Goal: Find specific page/section: Locate a particular part of the current website

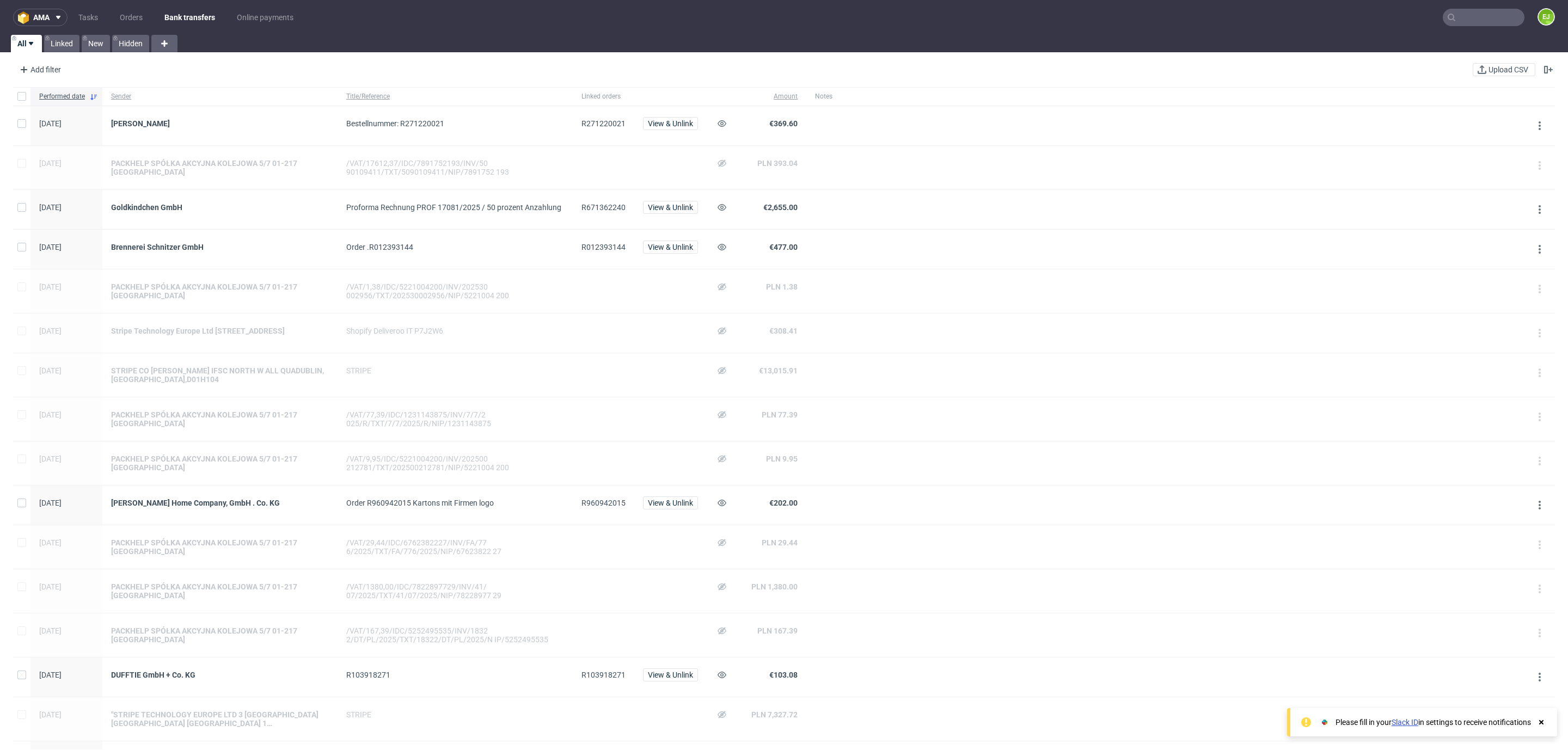
click at [1465, 10] on input "text" at bounding box center [1484, 17] width 82 height 17
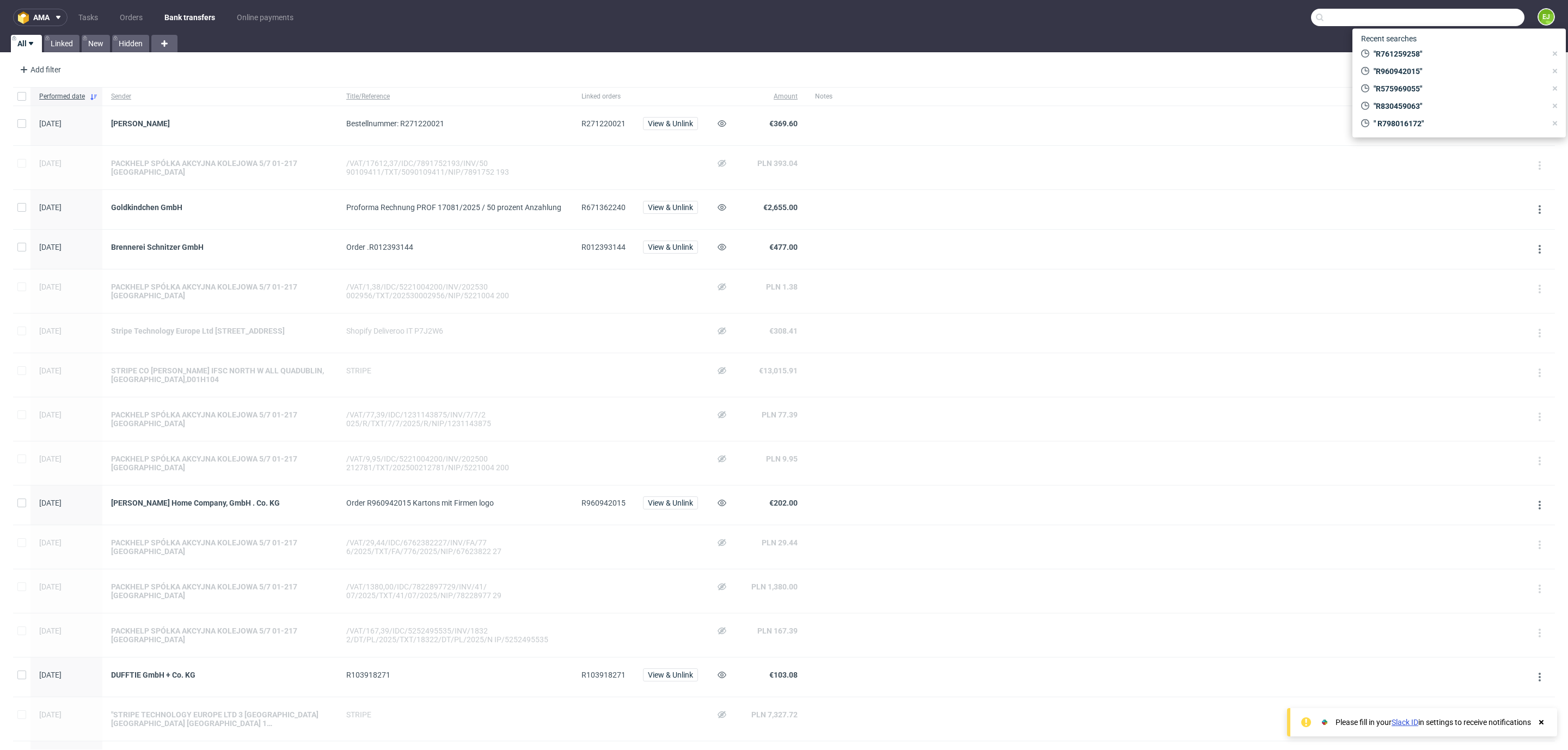
paste input "R398413308"
type input "R398413308"
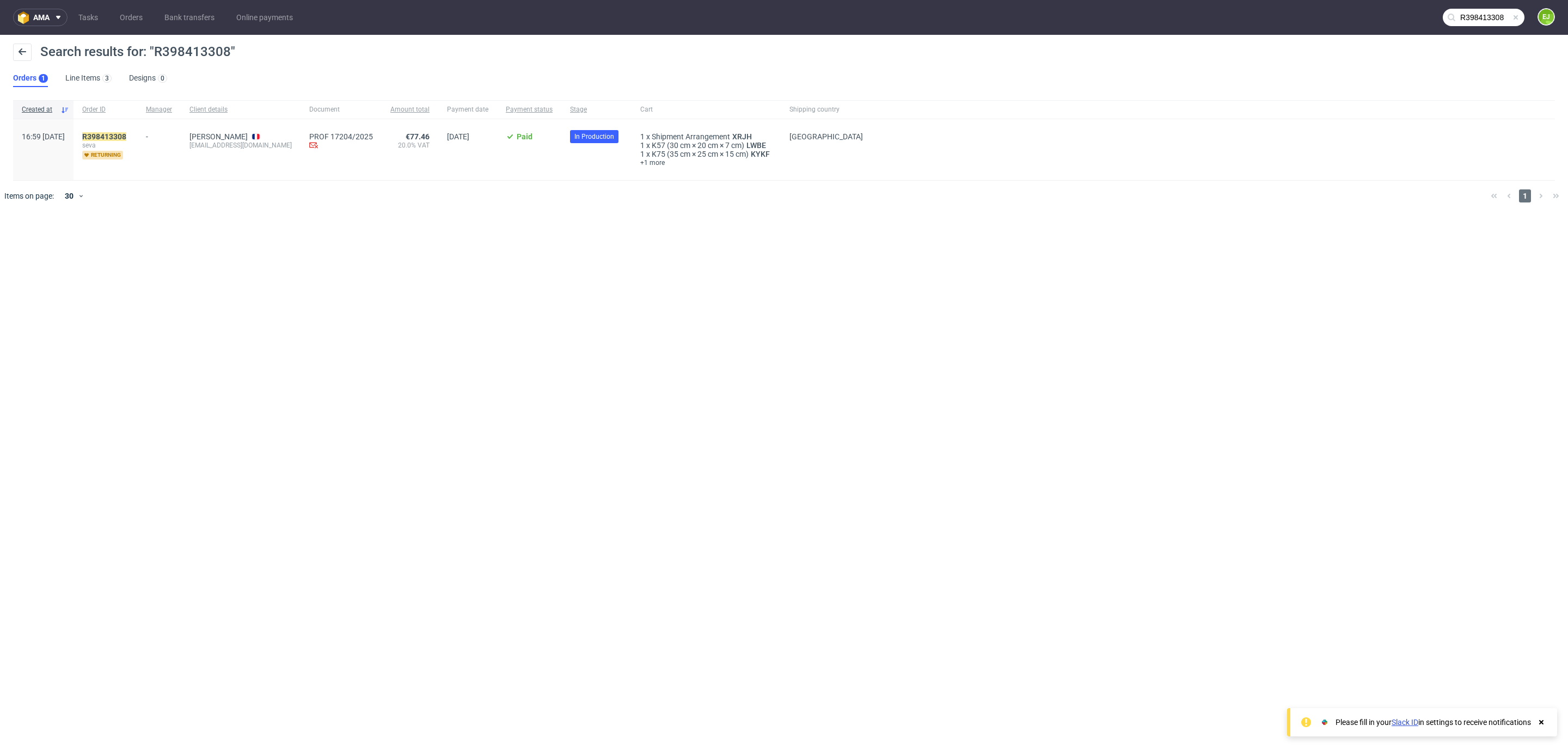
click at [129, 142] on span "seva" at bounding box center [105, 145] width 46 height 9
click at [126, 141] on span "R398413308" at bounding box center [104, 137] width 44 height 9
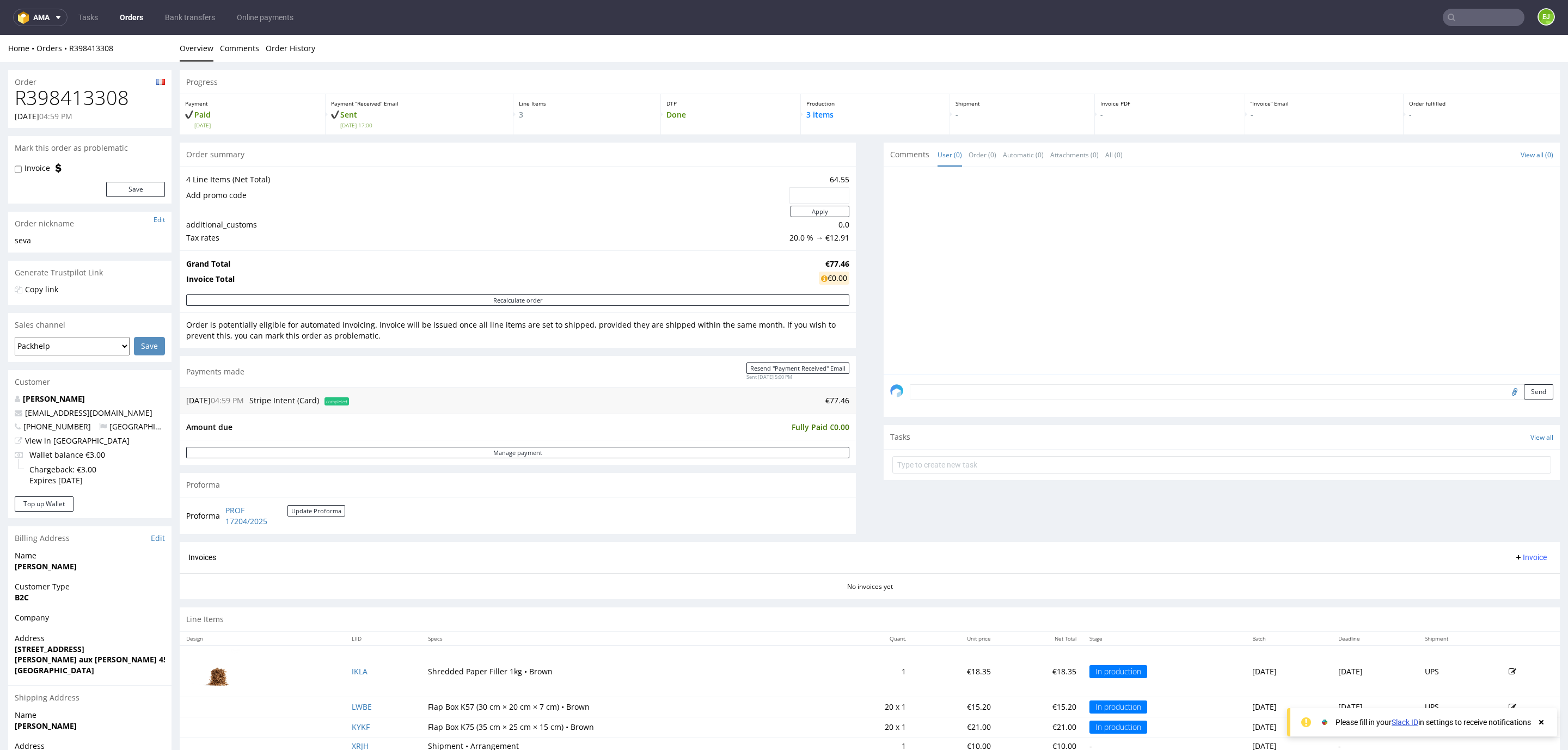
scroll to position [77, 0]
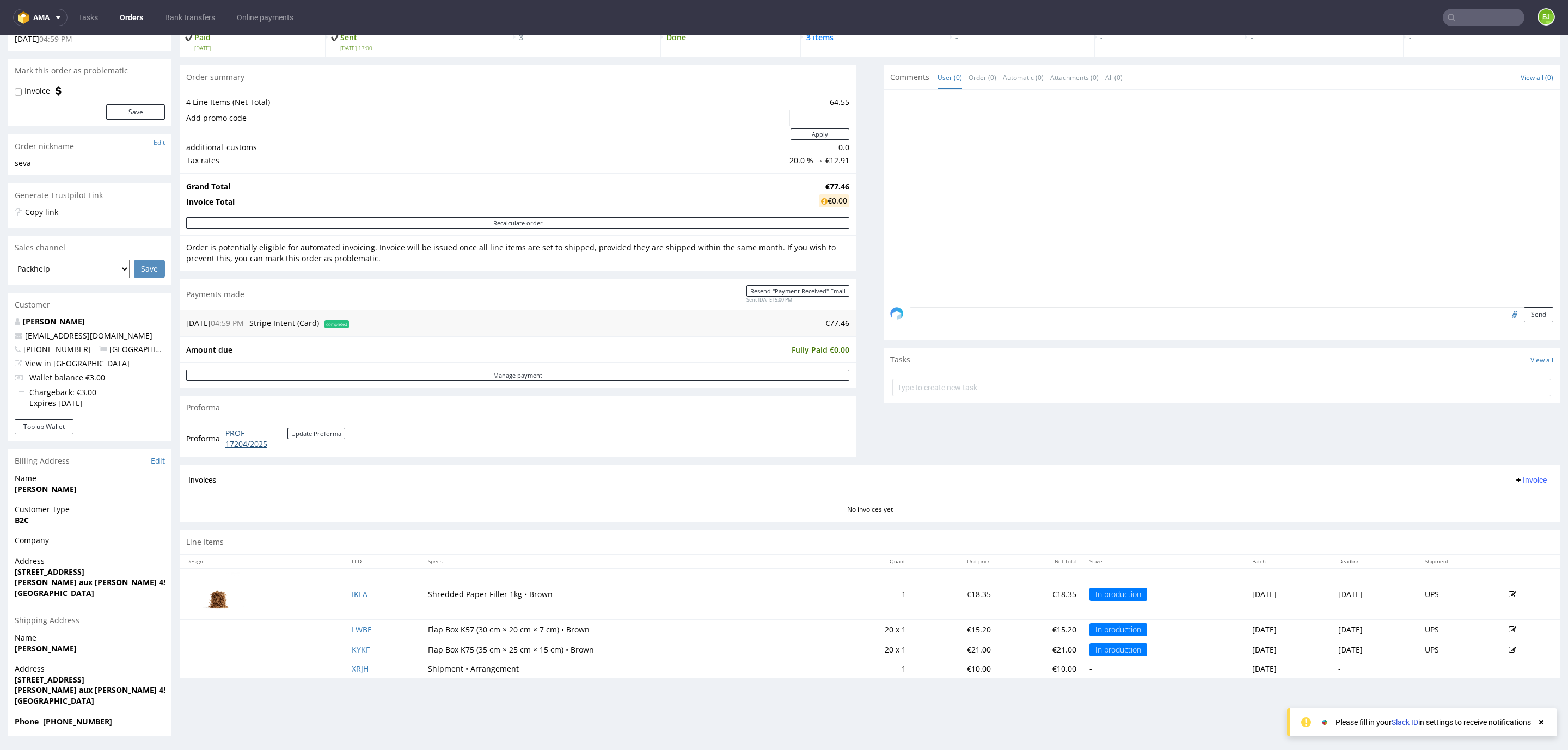
click at [238, 449] on link "PROF 17204/2025" at bounding box center [257, 438] width 62 height 21
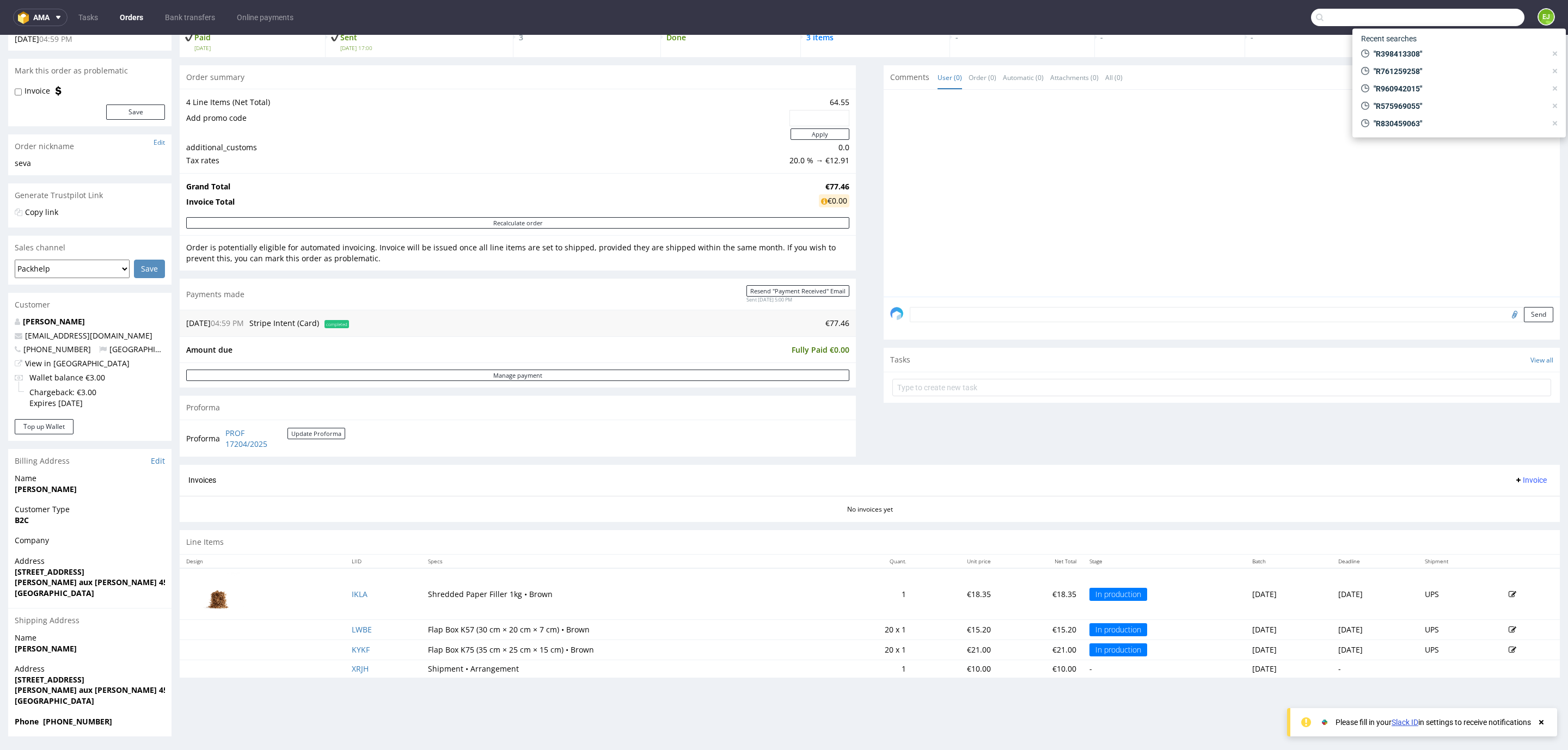
click at [1451, 20] on input "text" at bounding box center [1418, 17] width 214 height 17
type input "000002219"
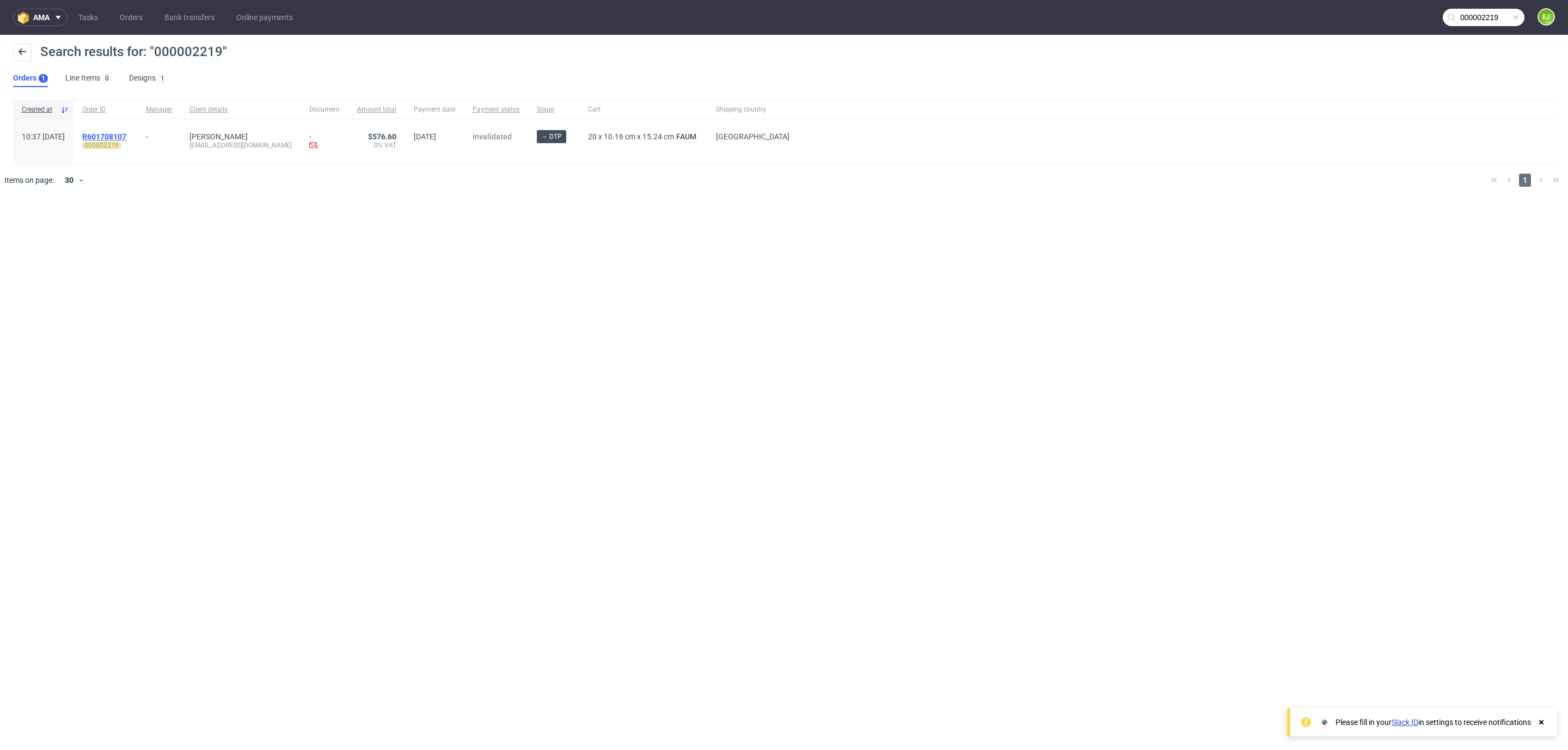
click at [121, 135] on span "R601708107" at bounding box center [104, 137] width 44 height 9
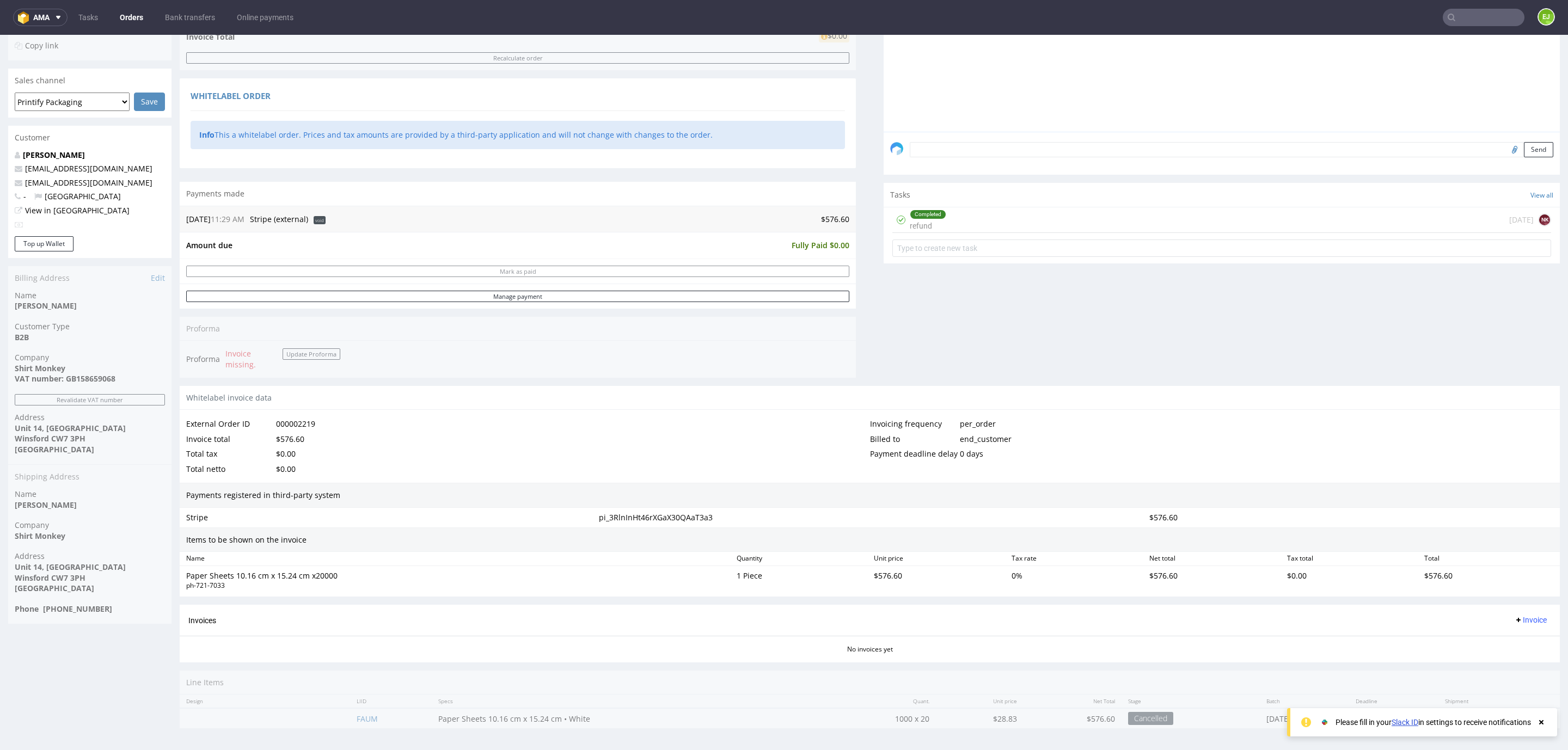
scroll to position [2, 0]
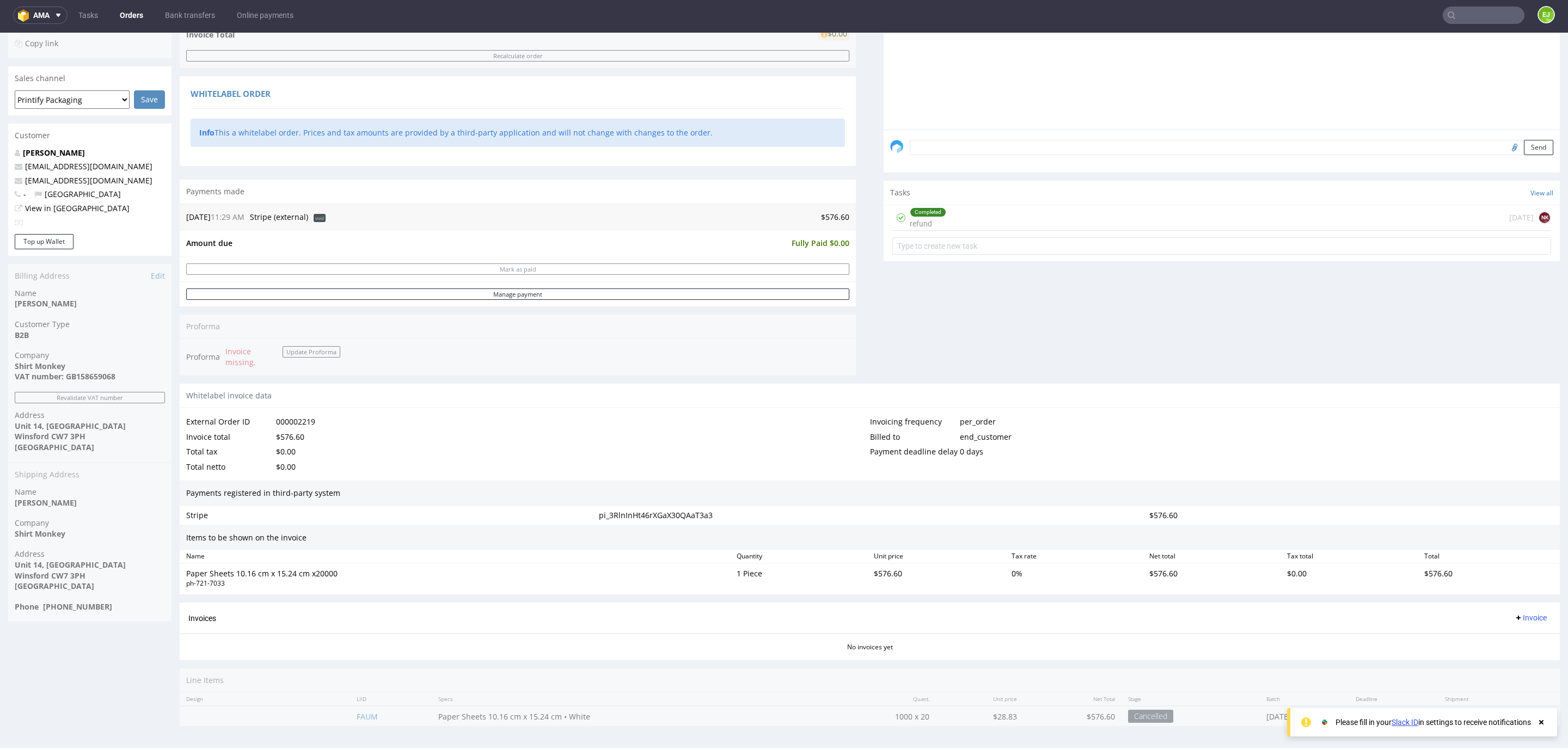
click at [86, 367] on div "Order R601708107 (000002219) [DATE] 10:37 AM Mark this order as problematic Inv…" at bounding box center [90, 284] width 164 height 900
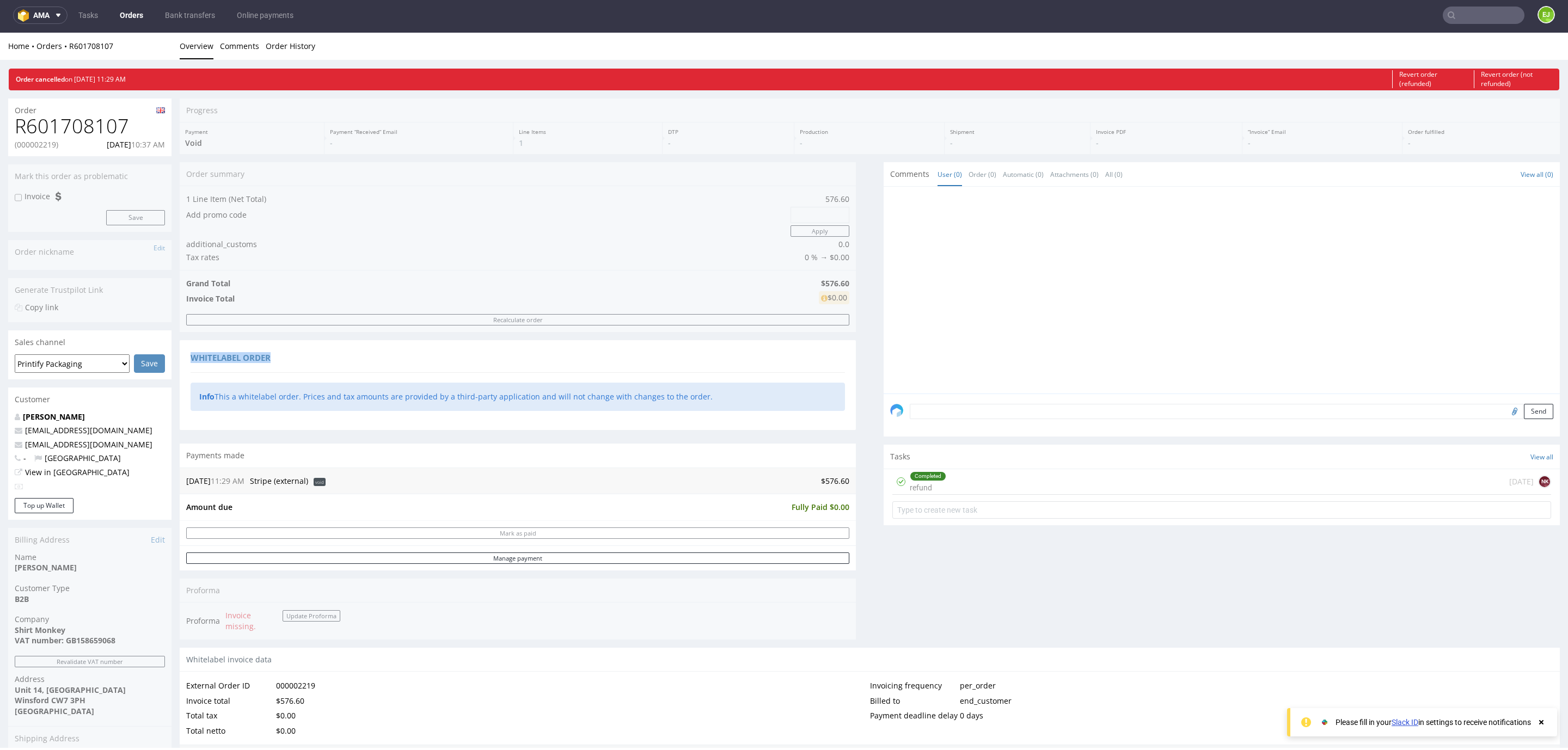
scroll to position [269, 0]
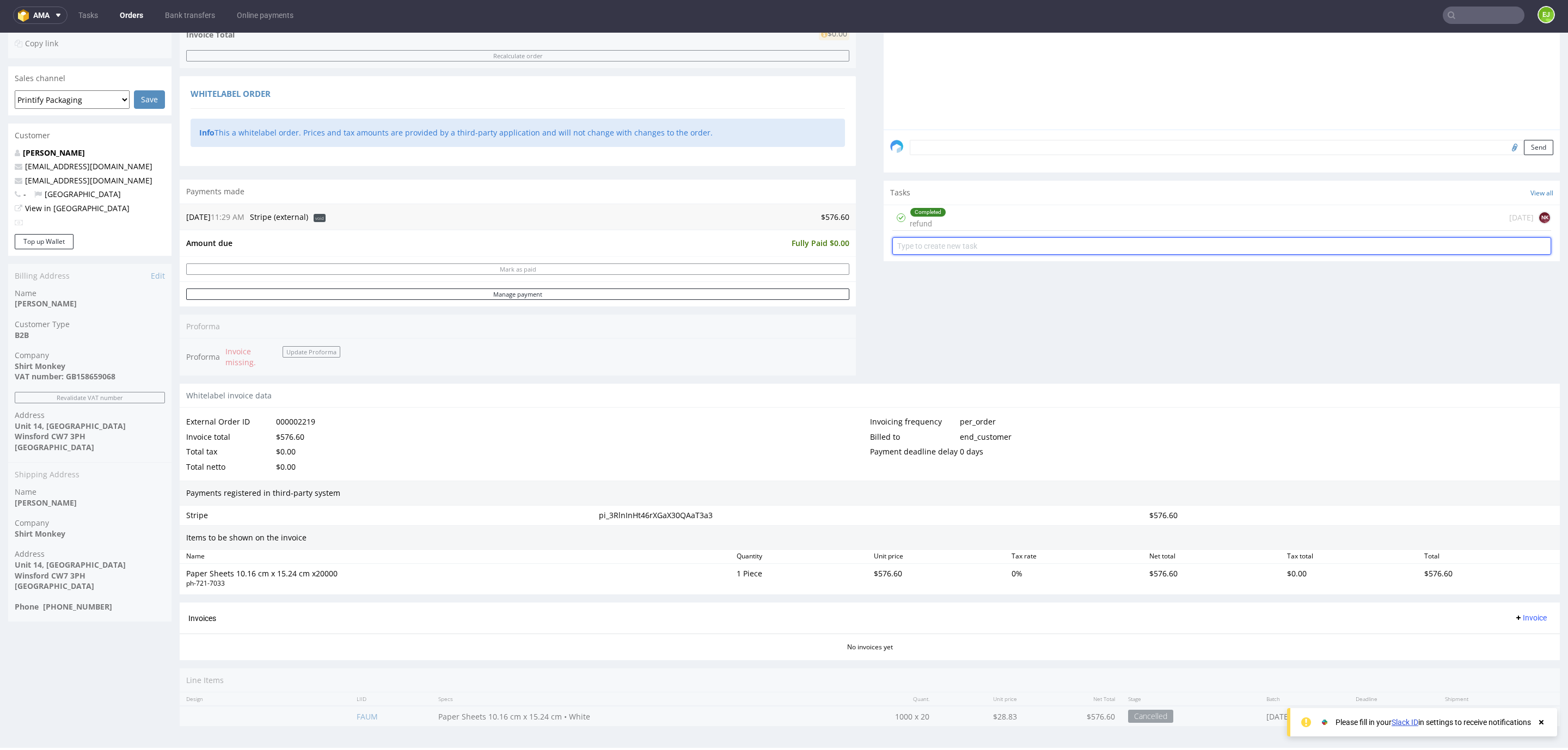
click at [921, 238] on input "text" at bounding box center [1222, 246] width 659 height 17
type input "GB158659068"
drag, startPoint x: 943, startPoint y: 240, endPoint x: 796, endPoint y: 260, distance: 148.4
click at [796, 260] on div "Progress Payment Void Payment “Received” Email - Line Items 1 DTP - Production …" at bounding box center [869, 284] width 1380 height 900
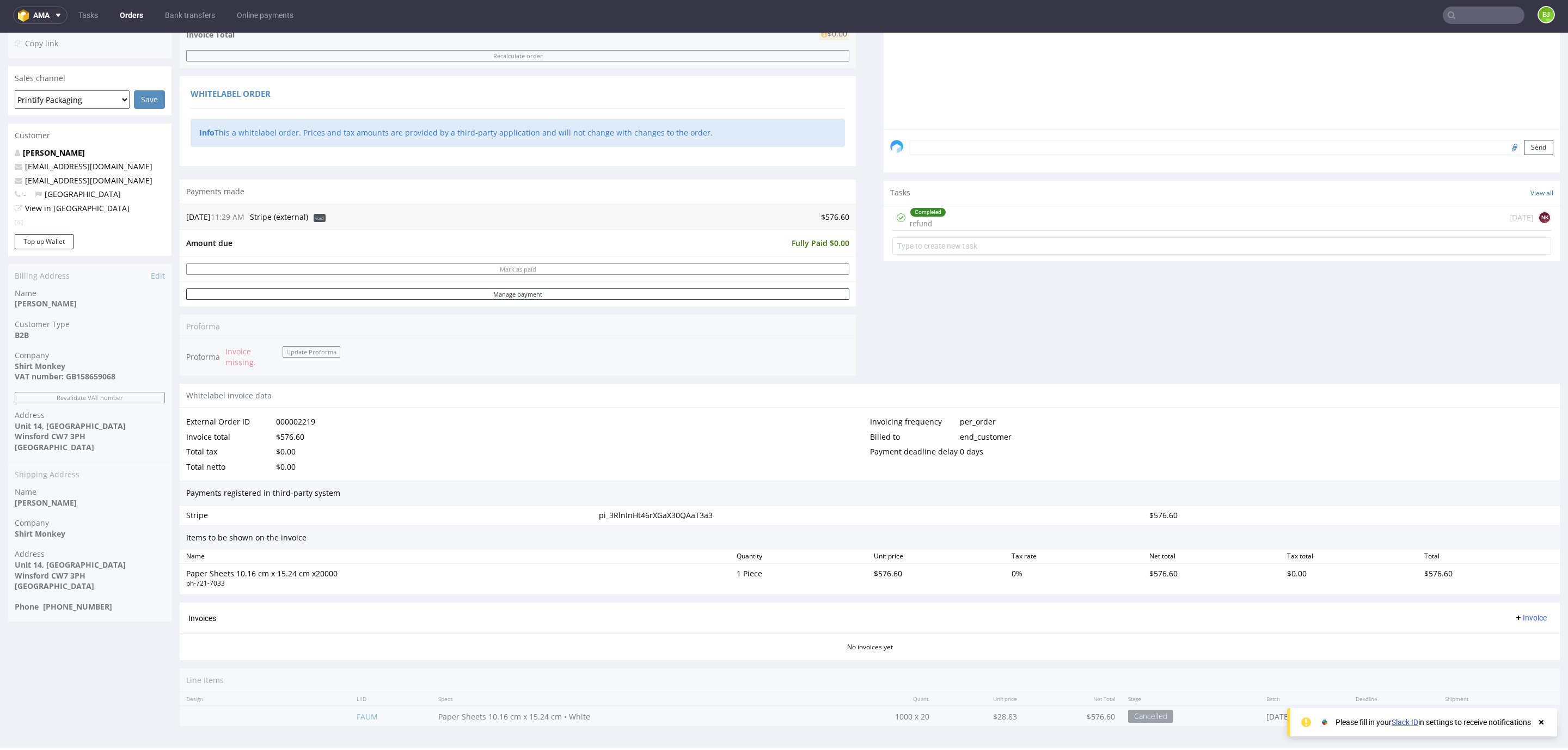
click at [884, 249] on div "Completed refund [DATE] NK" at bounding box center [1221, 232] width 676 height 54
